Goal: Task Accomplishment & Management: Manage account settings

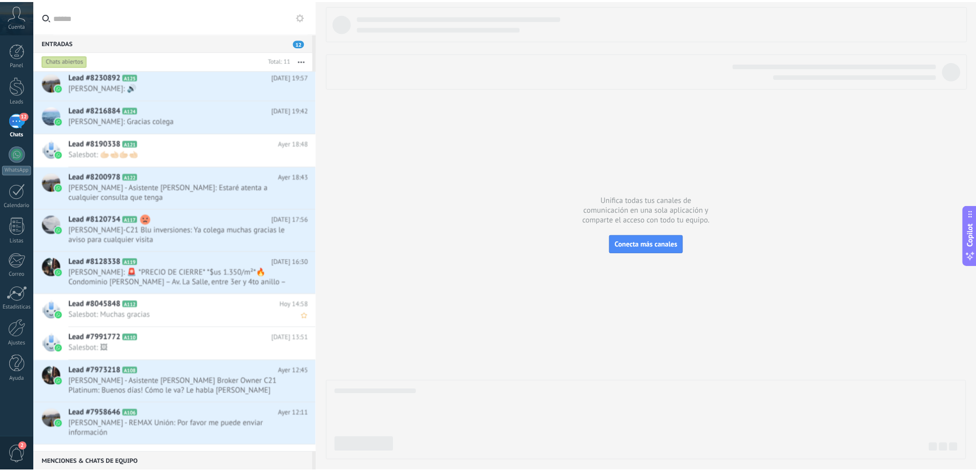
scroll to position [348, 0]
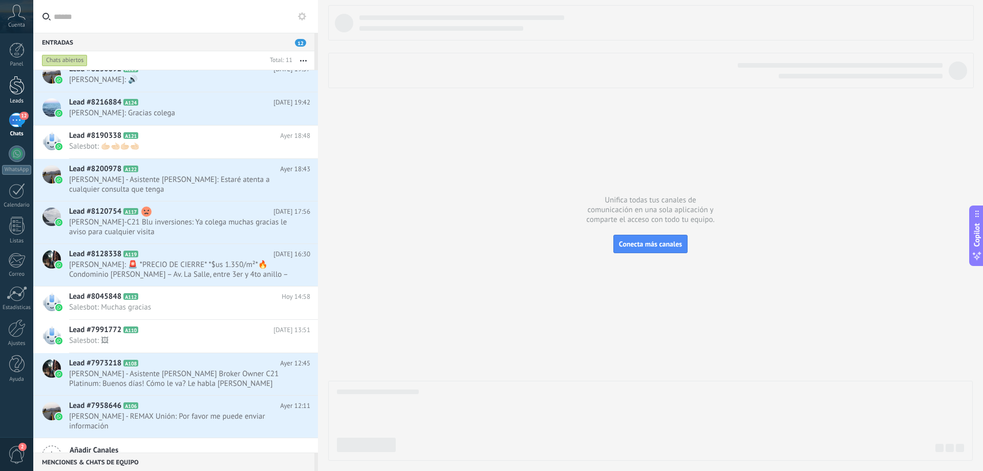
click at [11, 89] on div at bounding box center [16, 85] width 15 height 19
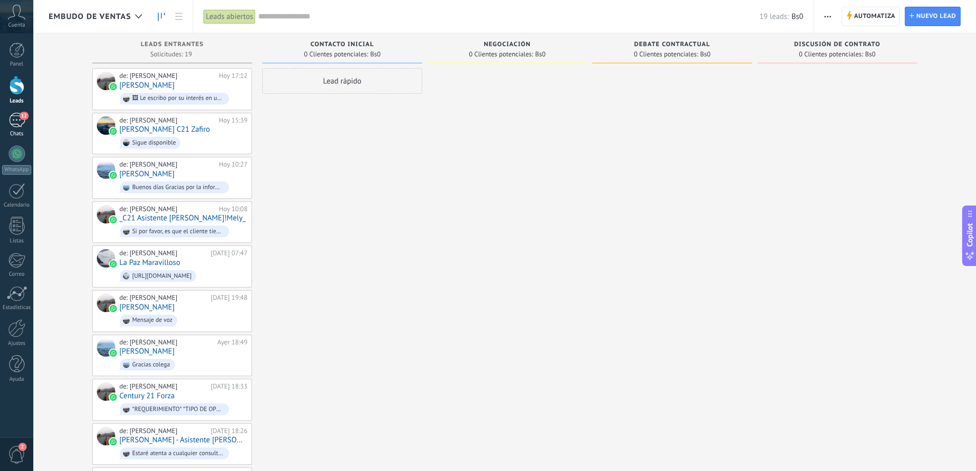
click at [20, 115] on span "12" at bounding box center [23, 116] width 9 height 8
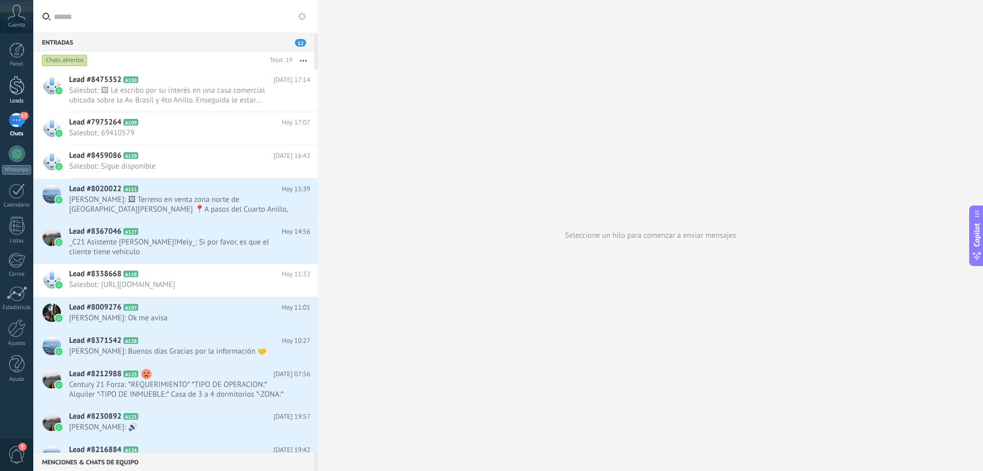
click at [20, 93] on div at bounding box center [16, 85] width 15 height 19
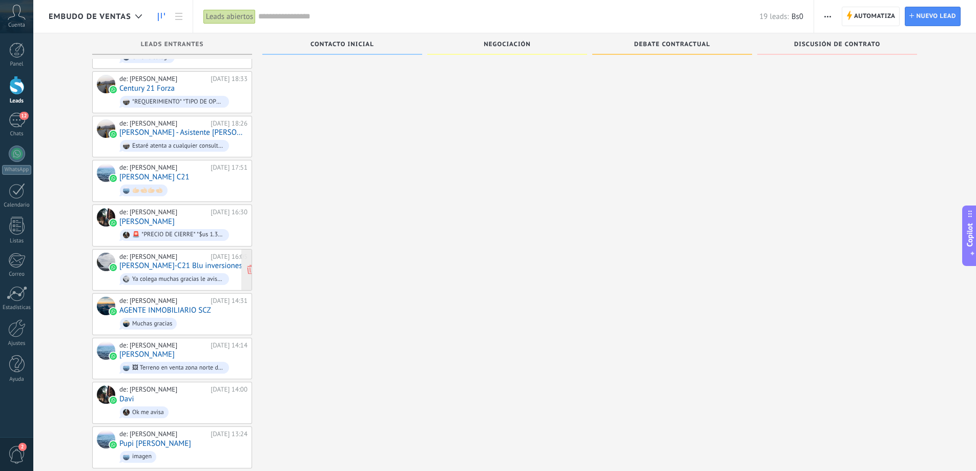
scroll to position [453, 0]
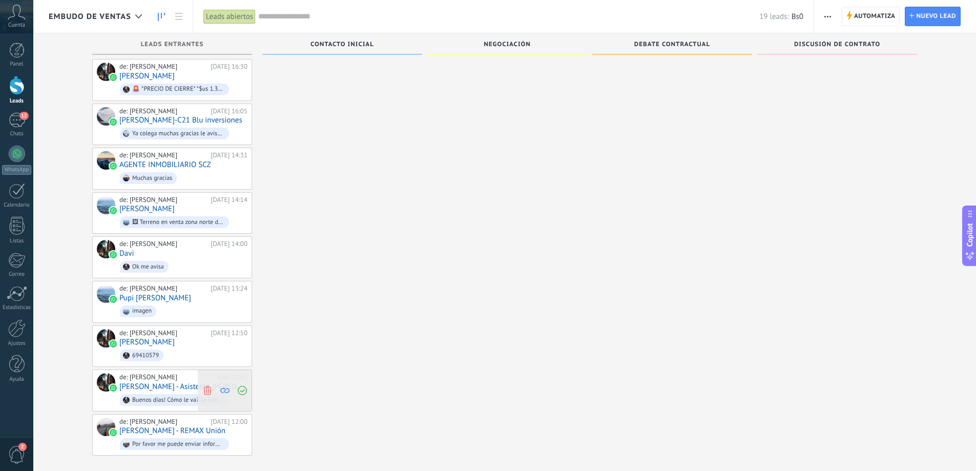
click at [208, 386] on use at bounding box center [207, 390] width 8 height 9
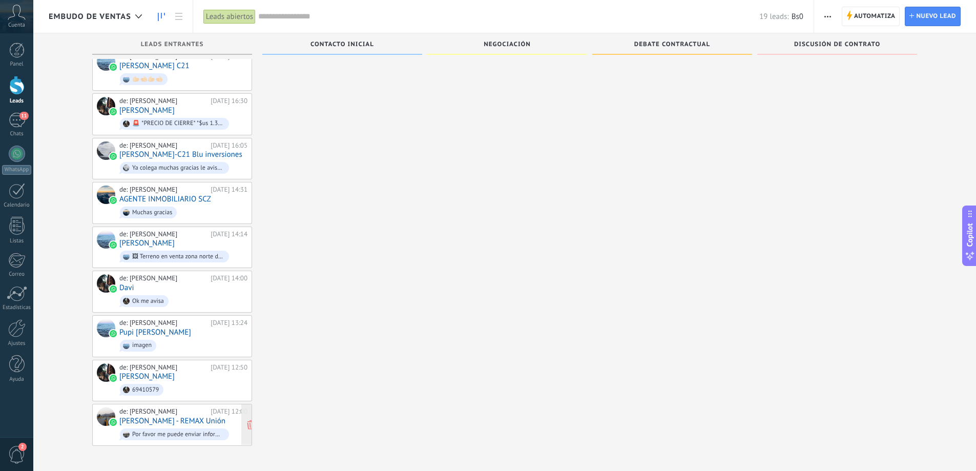
scroll to position [409, 0]
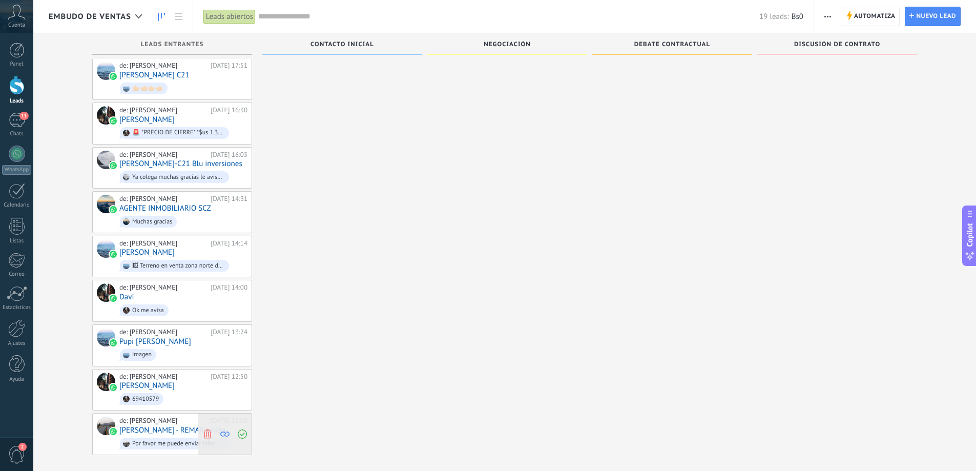
click at [209, 429] on icon at bounding box center [207, 433] width 9 height 9
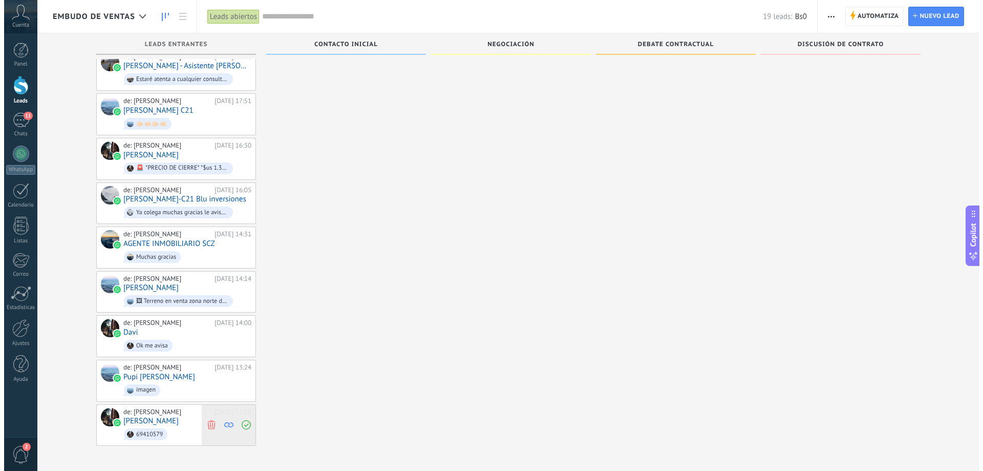
scroll to position [365, 0]
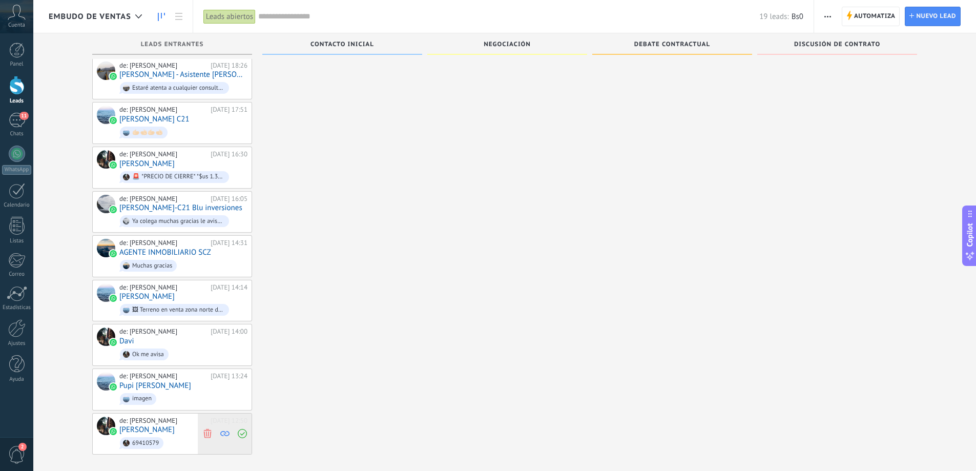
click at [208, 381] on div "de: [PERSON_NAME][DATE] 13:24 Pupi [PERSON_NAME] imagen" at bounding box center [183, 389] width 128 height 35
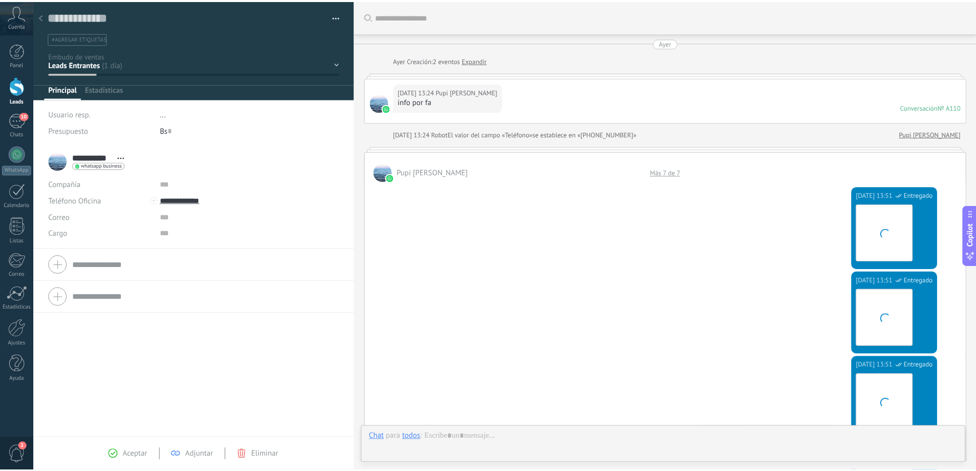
scroll to position [772, 0]
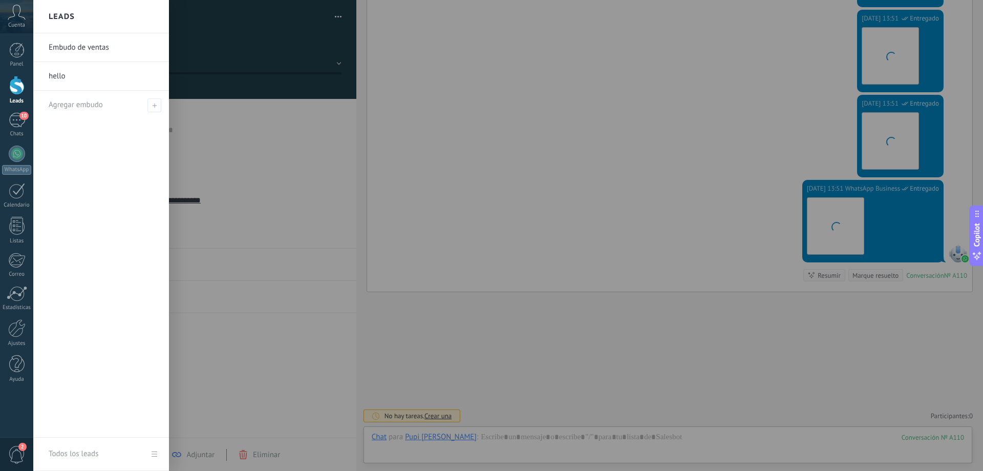
click at [14, 89] on div at bounding box center [16, 85] width 15 height 19
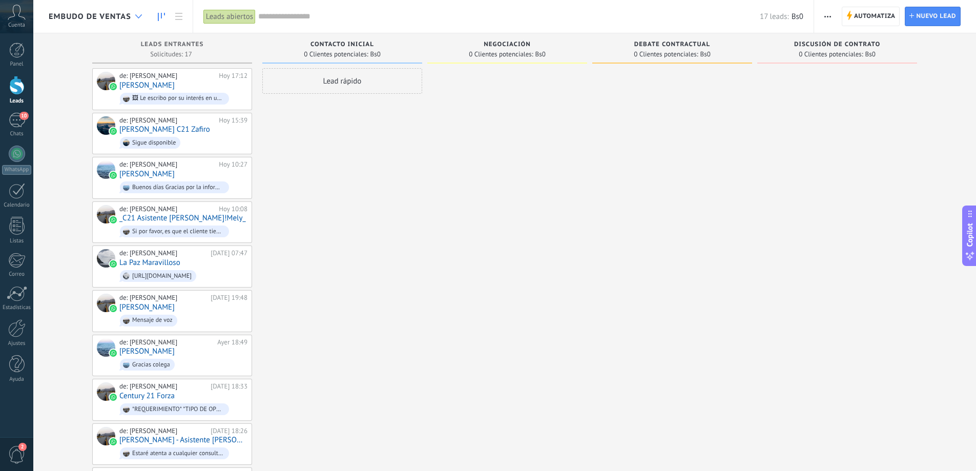
click at [137, 17] on use at bounding box center [138, 16] width 7 height 4
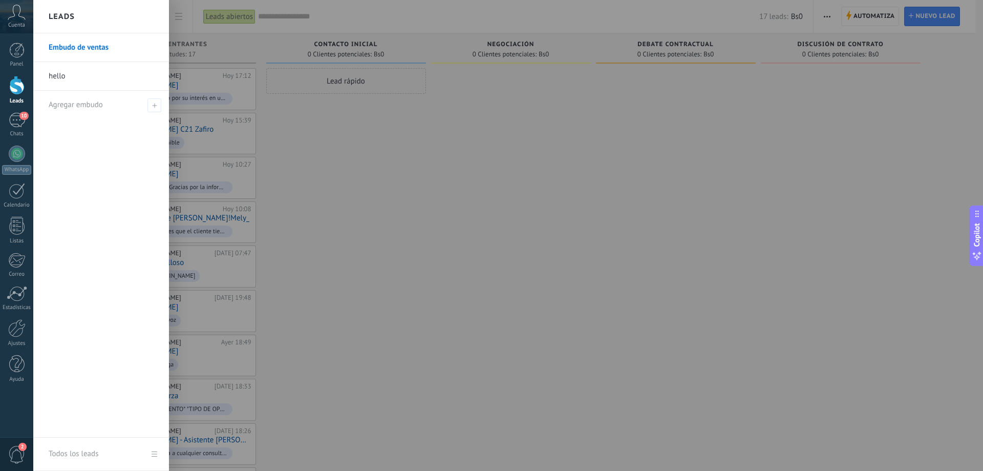
click at [360, 319] on div at bounding box center [524, 235] width 983 height 471
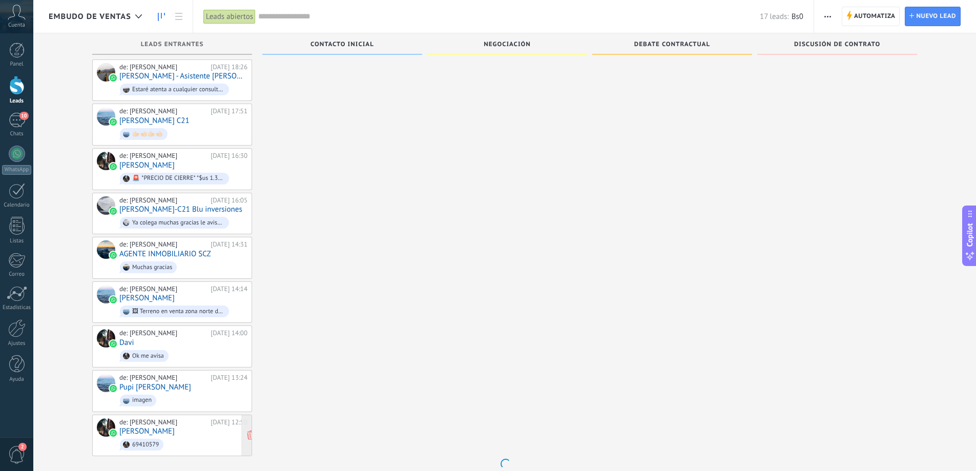
scroll to position [365, 0]
click at [209, 429] on icon at bounding box center [207, 433] width 9 height 9
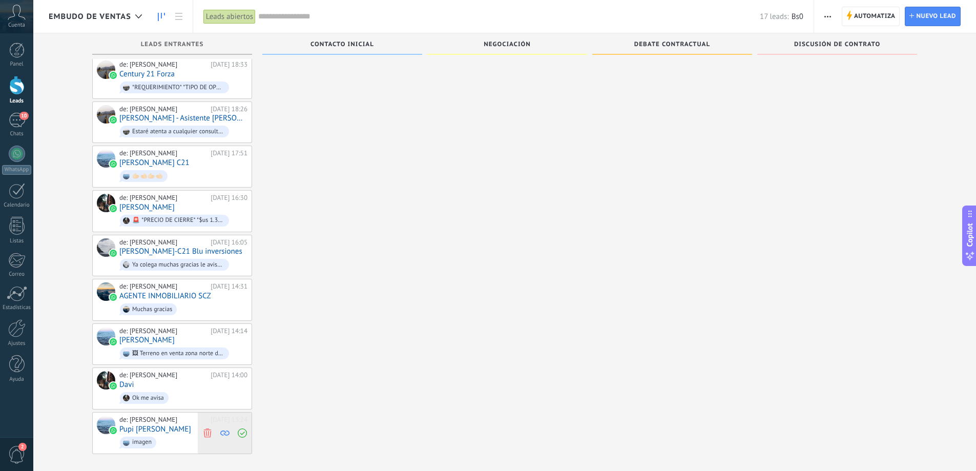
click at [206, 428] on use at bounding box center [207, 432] width 8 height 9
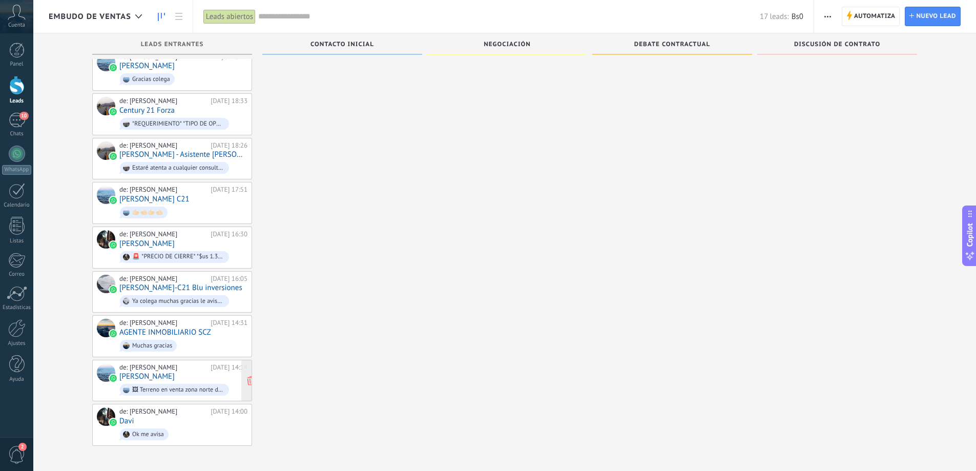
scroll to position [278, 0]
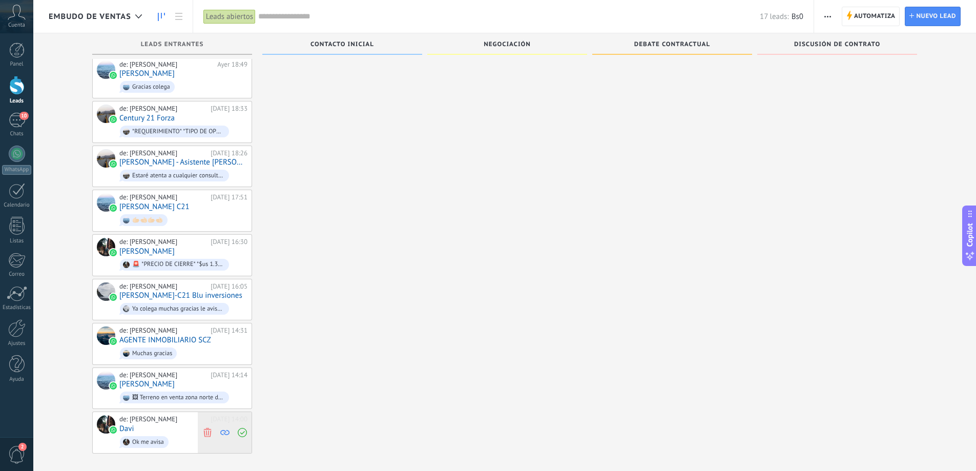
click at [206, 428] on icon at bounding box center [207, 432] width 9 height 9
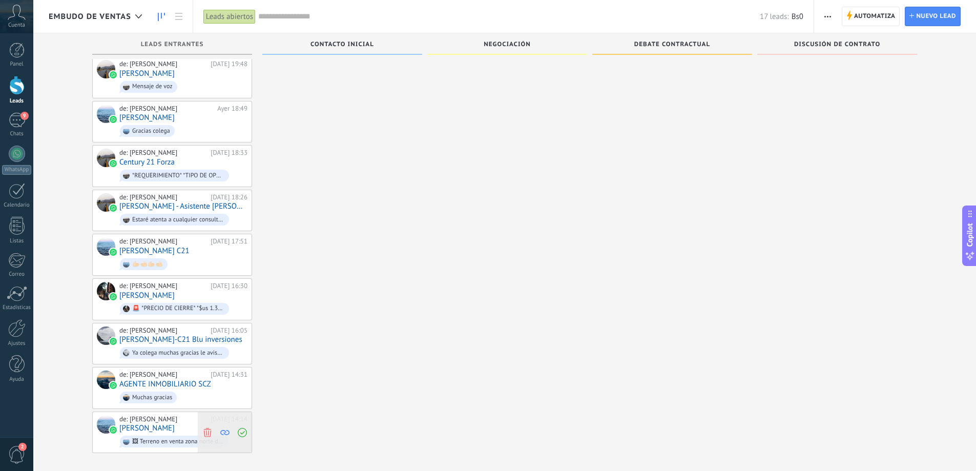
click at [208, 427] on use at bounding box center [207, 431] width 8 height 9
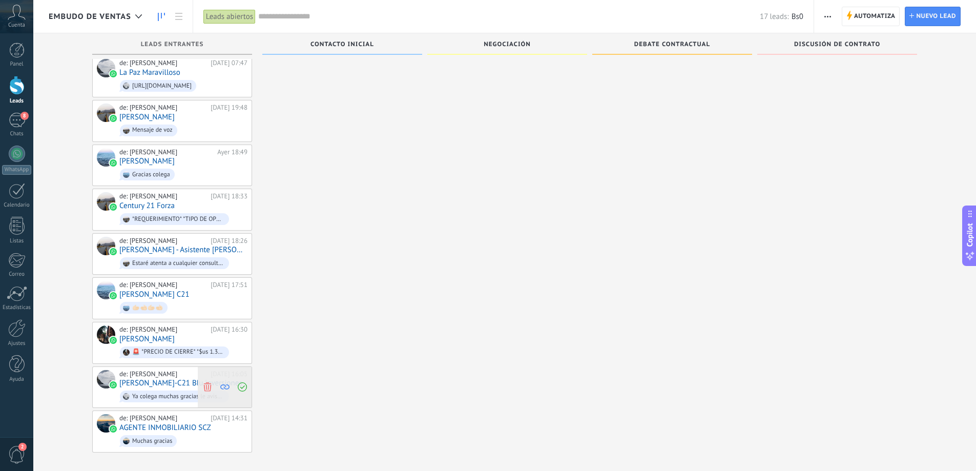
click at [208, 383] on icon at bounding box center [207, 386] width 9 height 9
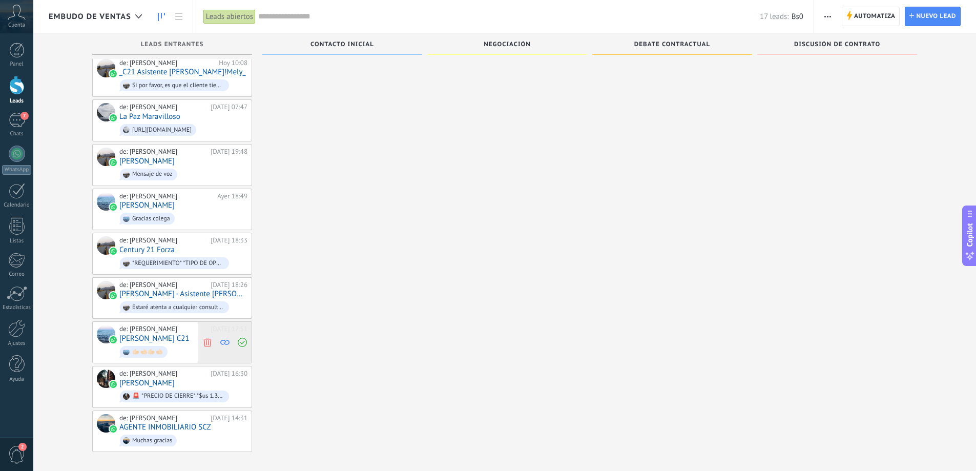
click at [208, 340] on icon at bounding box center [207, 342] width 9 height 9
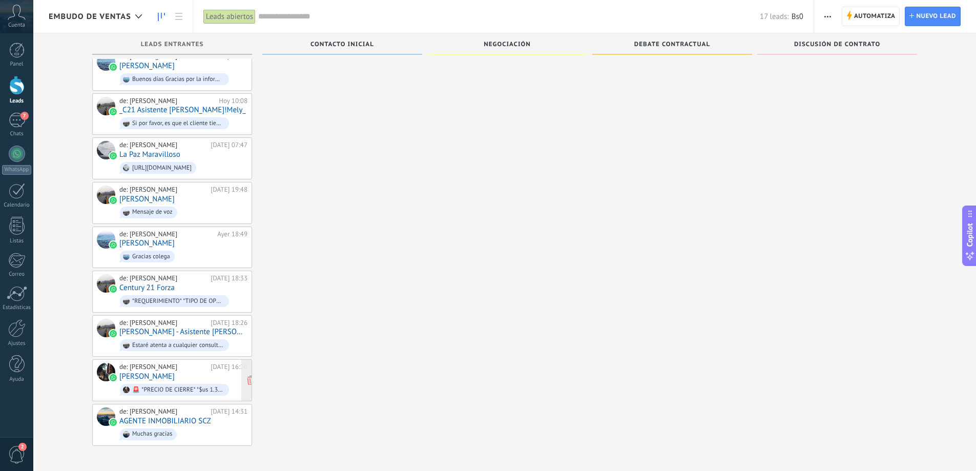
scroll to position [102, 0]
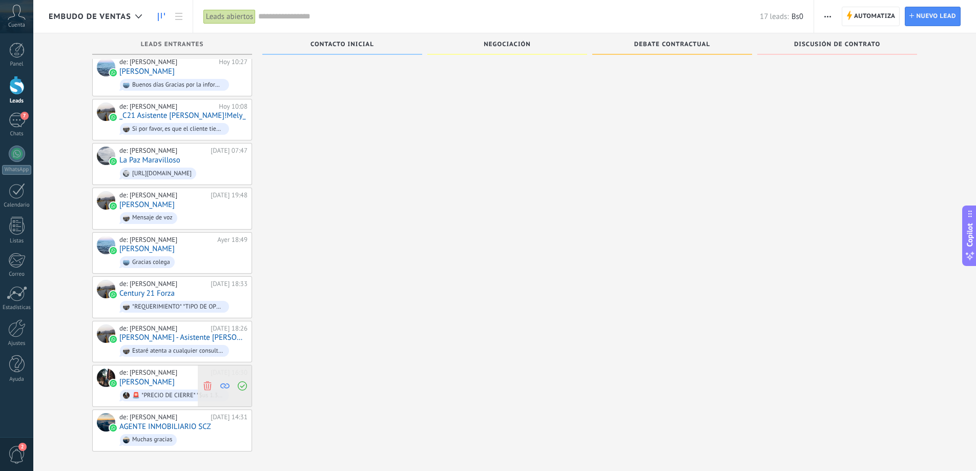
click at [206, 382] on use at bounding box center [207, 385] width 8 height 9
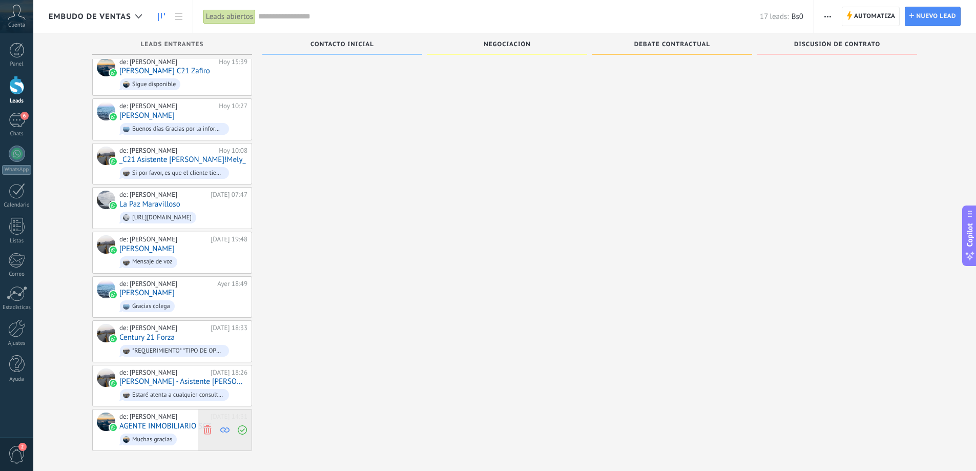
click at [210, 425] on use at bounding box center [207, 429] width 8 height 9
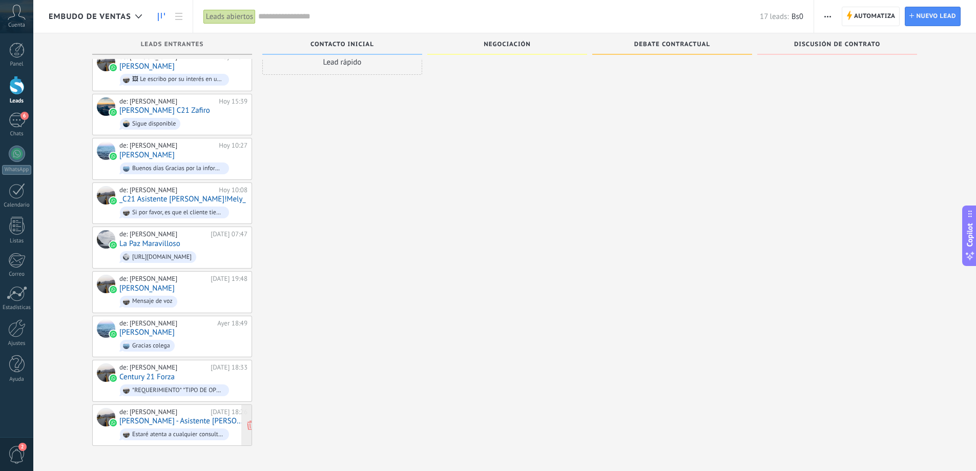
scroll to position [17, 0]
click at [208, 377] on use at bounding box center [207, 381] width 8 height 9
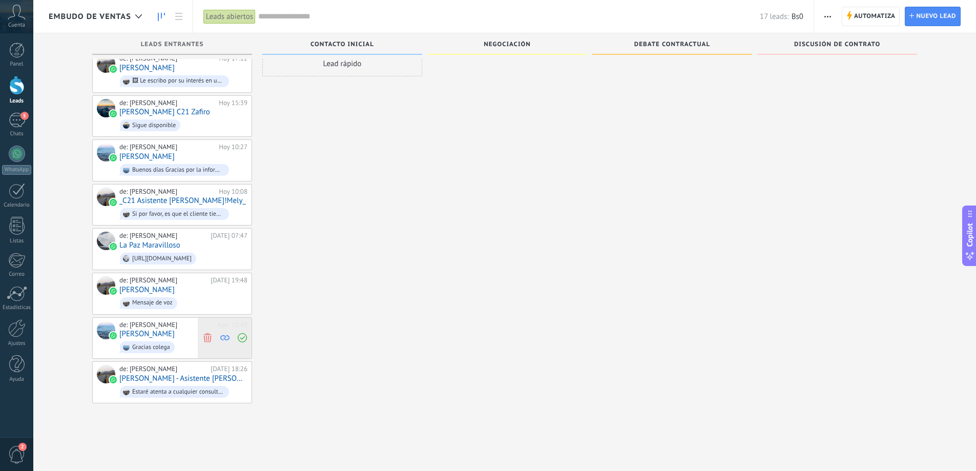
click at [204, 333] on use at bounding box center [207, 337] width 8 height 9
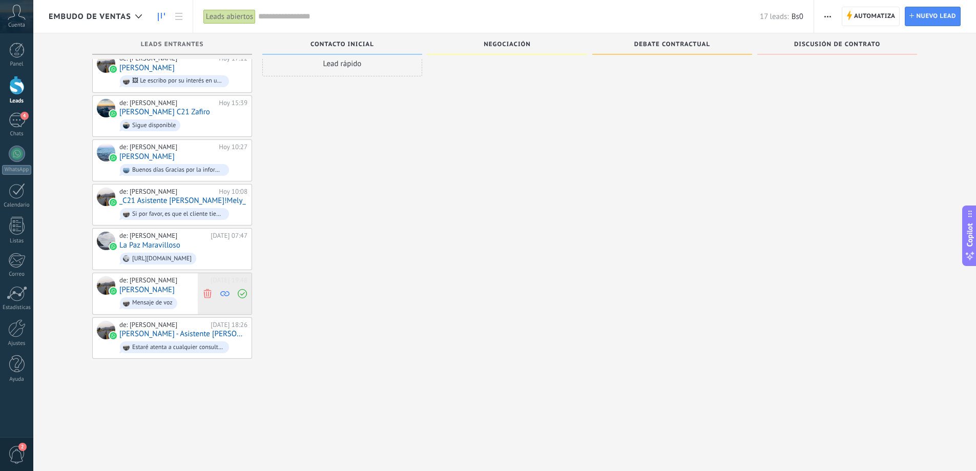
click at [207, 292] on icon at bounding box center [207, 292] width 9 height 9
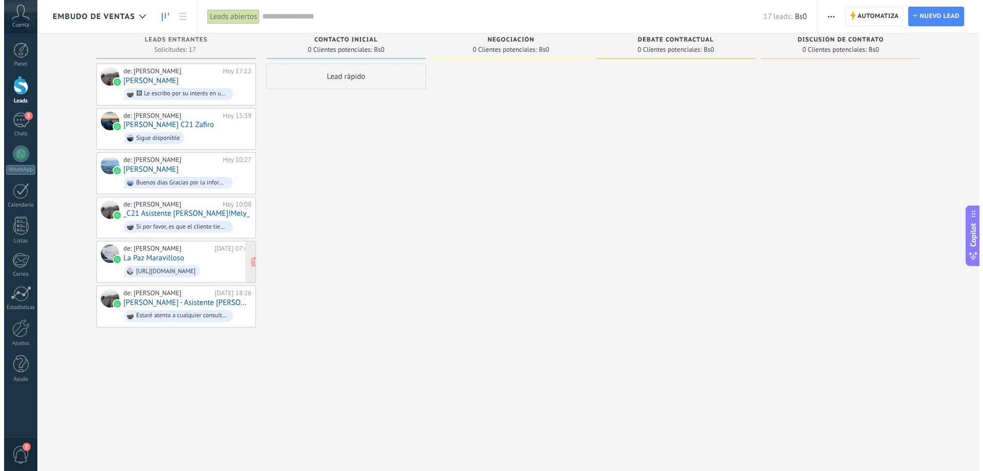
scroll to position [0, 0]
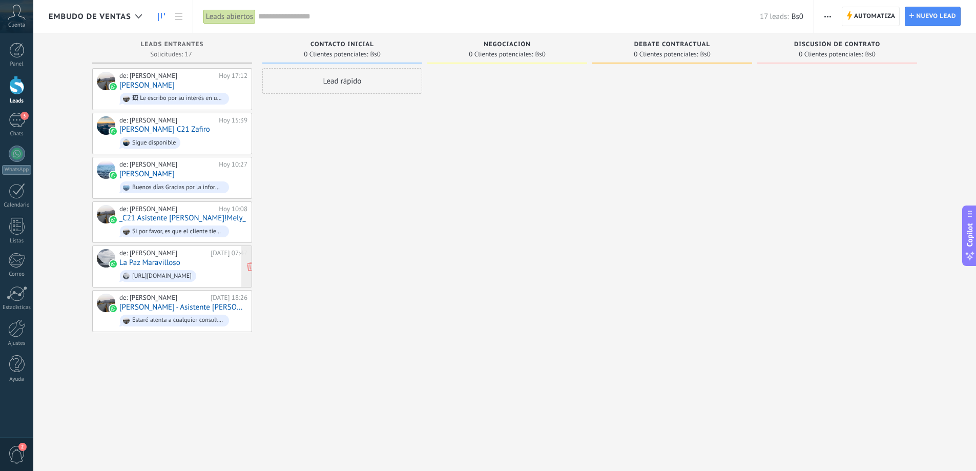
click at [176, 262] on link "La Paz Maravilloso" at bounding box center [149, 262] width 61 height 9
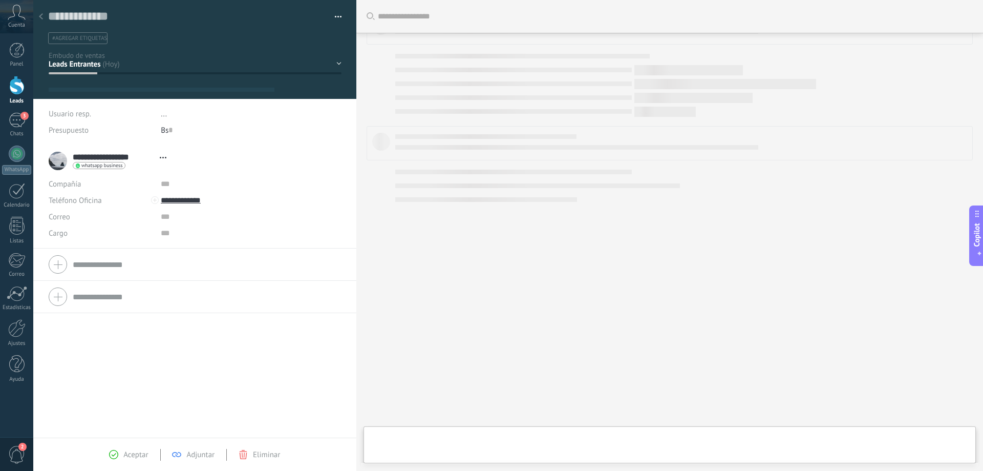
type textarea "**********"
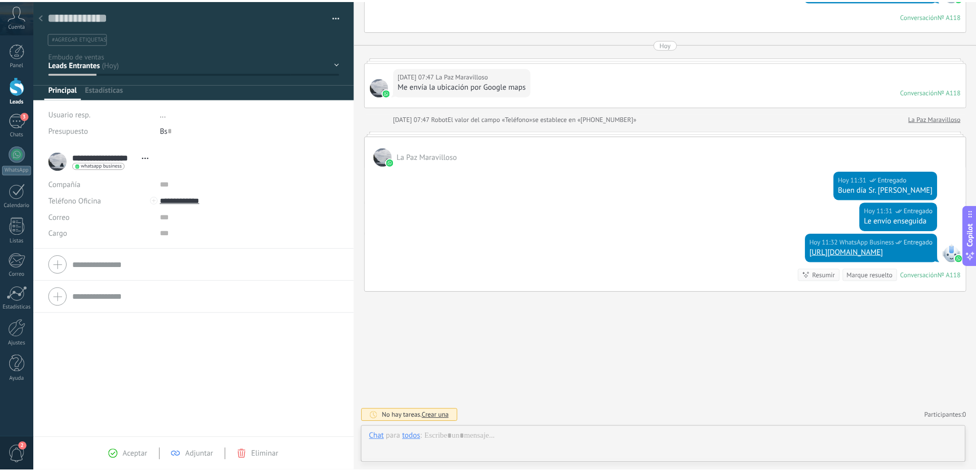
scroll to position [15, 0]
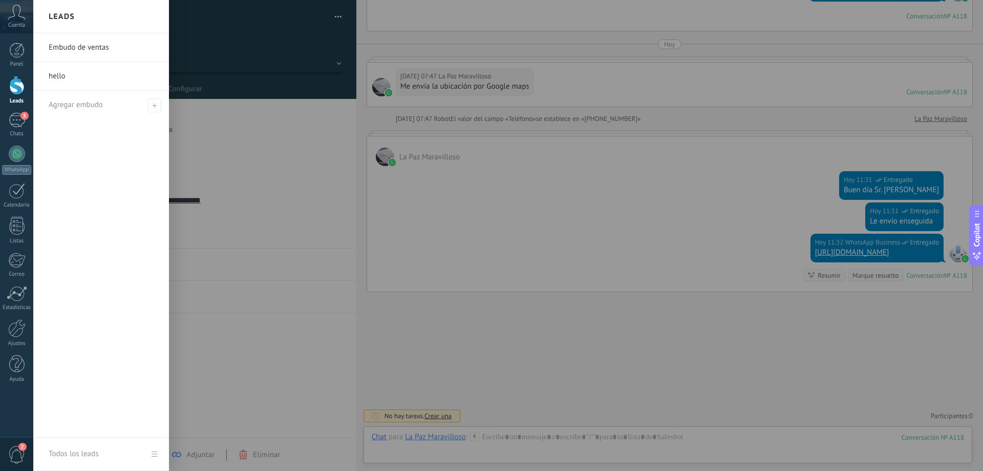
click at [17, 95] on link "Leads" at bounding box center [16, 90] width 33 height 29
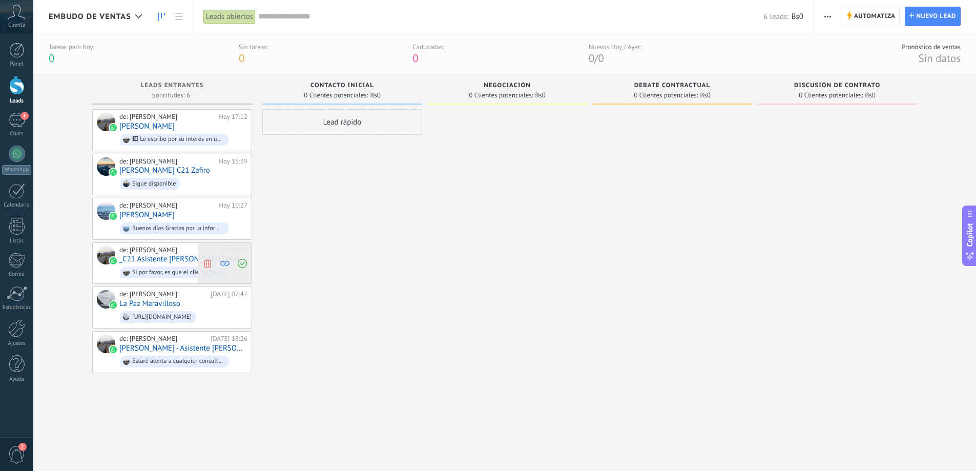
click at [207, 261] on icon at bounding box center [207, 262] width 9 height 9
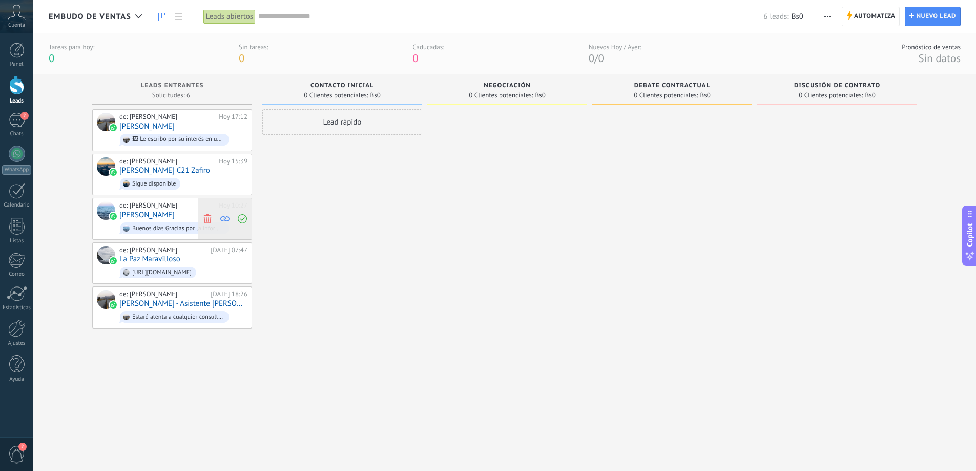
click at [208, 219] on use at bounding box center [207, 218] width 8 height 9
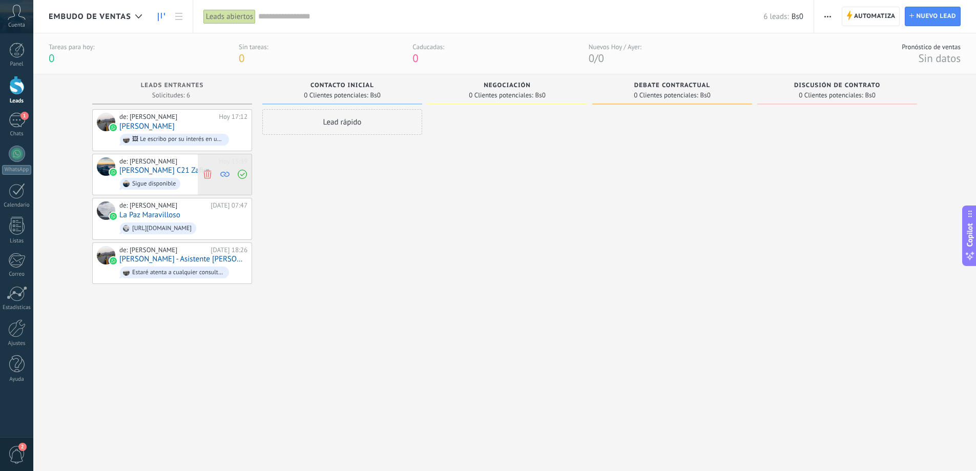
click at [208, 174] on use at bounding box center [207, 174] width 8 height 9
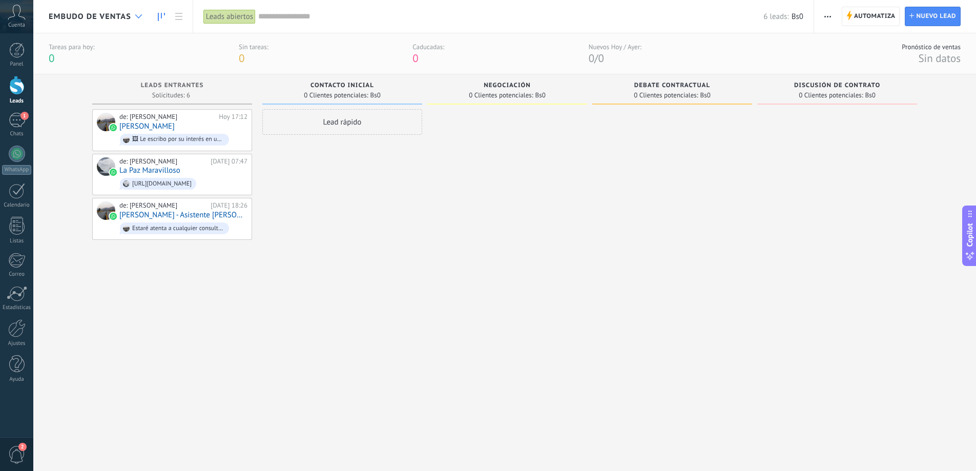
click at [138, 14] on icon at bounding box center [138, 16] width 7 height 4
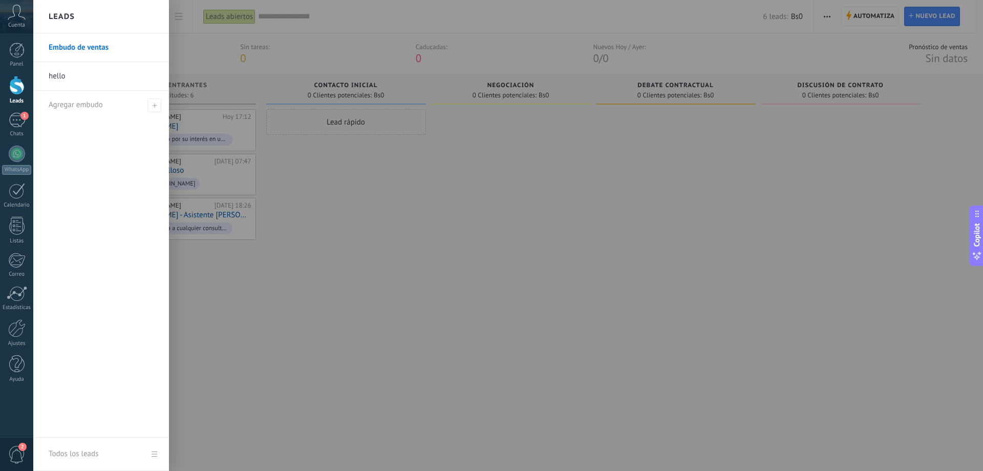
click at [347, 252] on div at bounding box center [524, 235] width 983 height 471
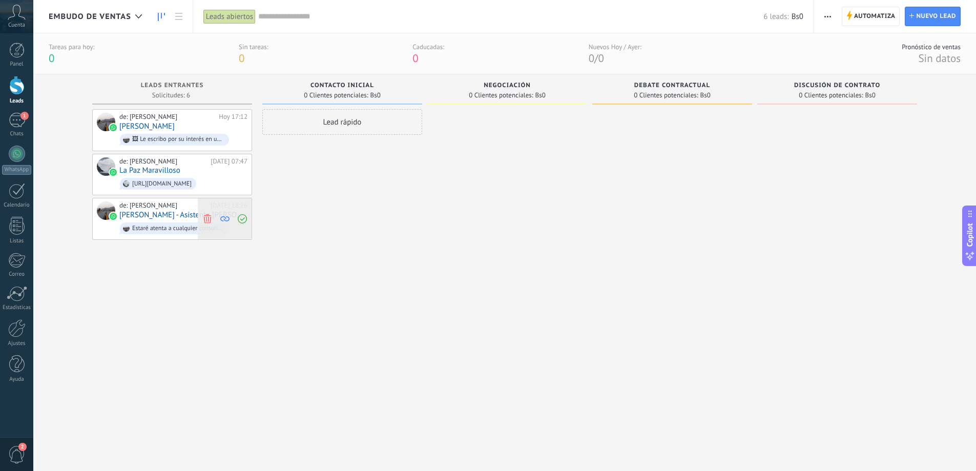
click at [208, 217] on use at bounding box center [207, 218] width 8 height 9
